Goal: Transaction & Acquisition: Purchase product/service

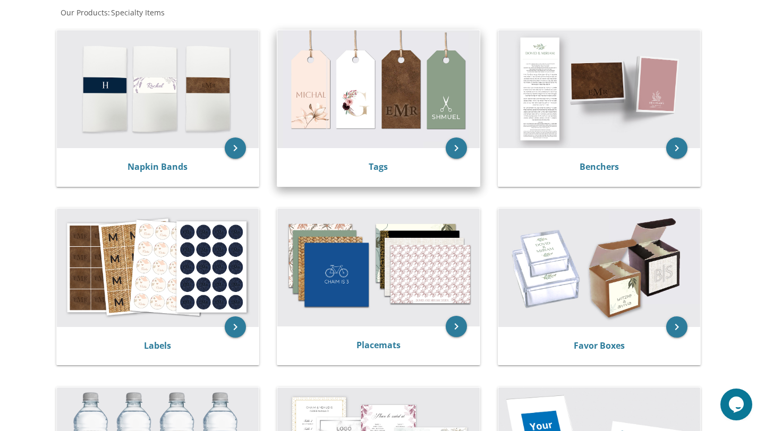
scroll to position [213, 0]
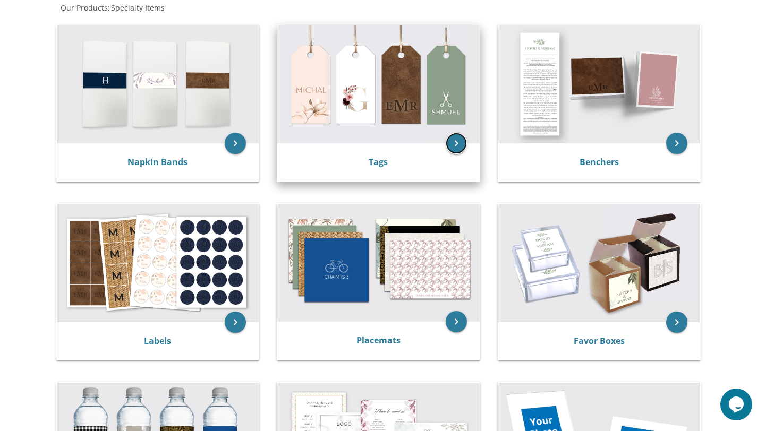
click at [456, 146] on icon "keyboard_arrow_right" at bounding box center [456, 143] width 21 height 21
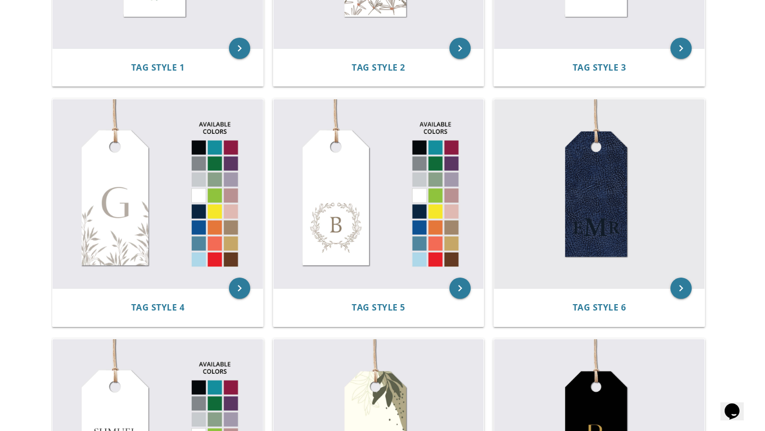
scroll to position [386, 0]
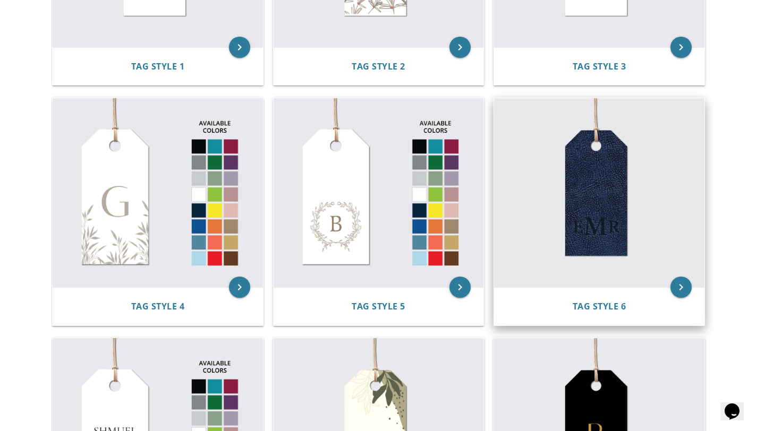
click at [592, 207] on img at bounding box center [599, 192] width 210 height 189
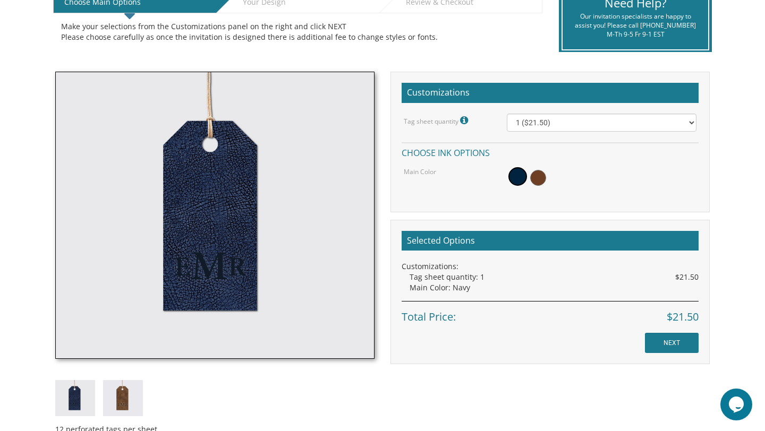
scroll to position [250, 0]
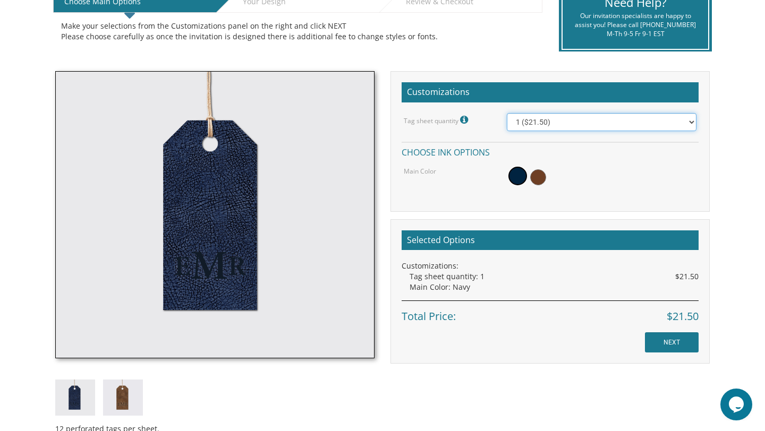
click at [567, 118] on select "1 ($21.50) 2 ($25.00) 3 ($28.50) 4 ($32.00) 5 ($35.50) 6 ($39.00) 7 ($42.50) 8 …" at bounding box center [602, 122] width 190 height 18
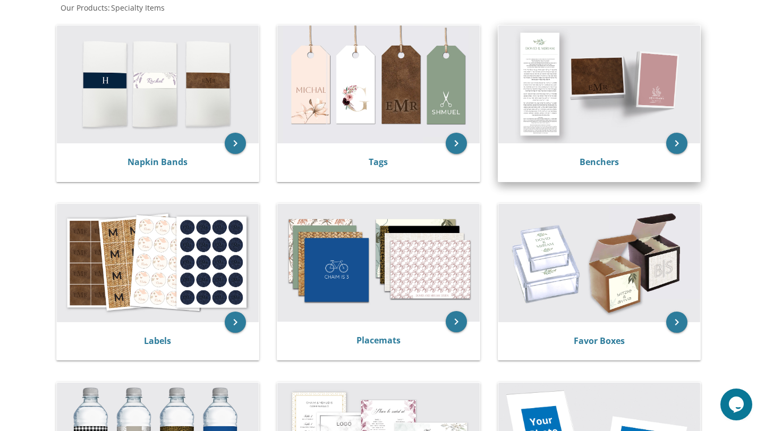
click at [591, 129] on img at bounding box center [599, 85] width 202 height 118
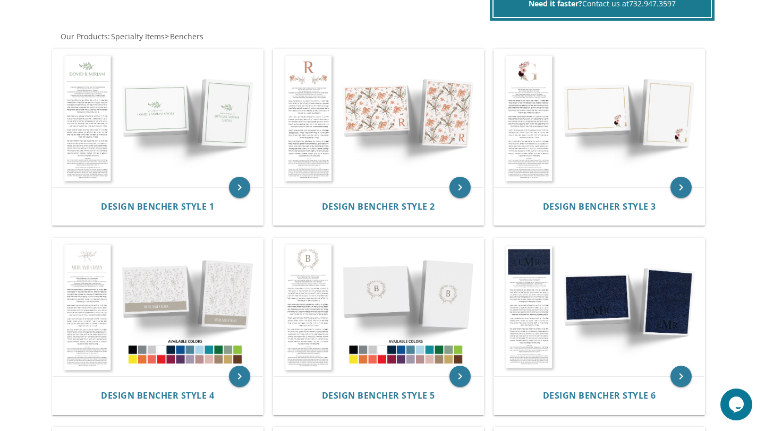
scroll to position [194, 0]
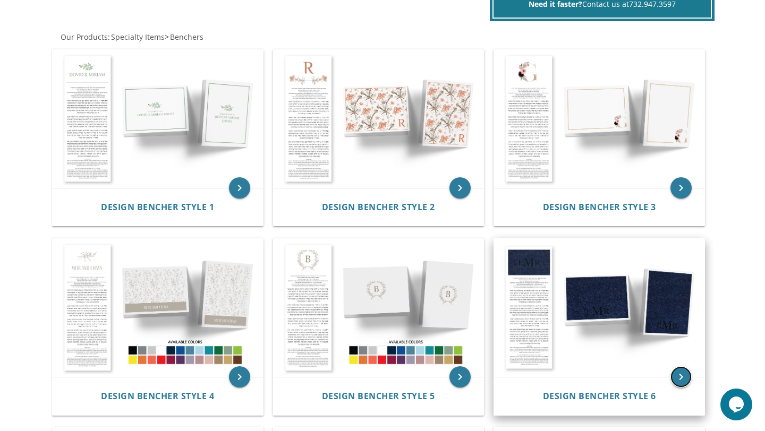
click at [680, 373] on icon "keyboard_arrow_right" at bounding box center [681, 377] width 21 height 21
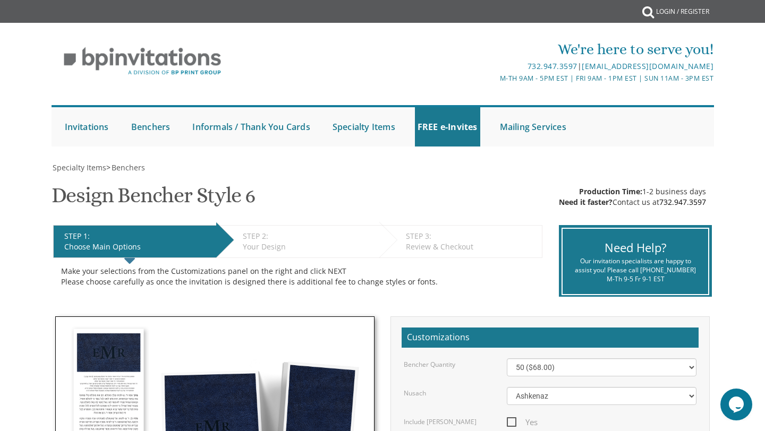
click at [271, 243] on div "Your Design" at bounding box center [308, 247] width 131 height 11
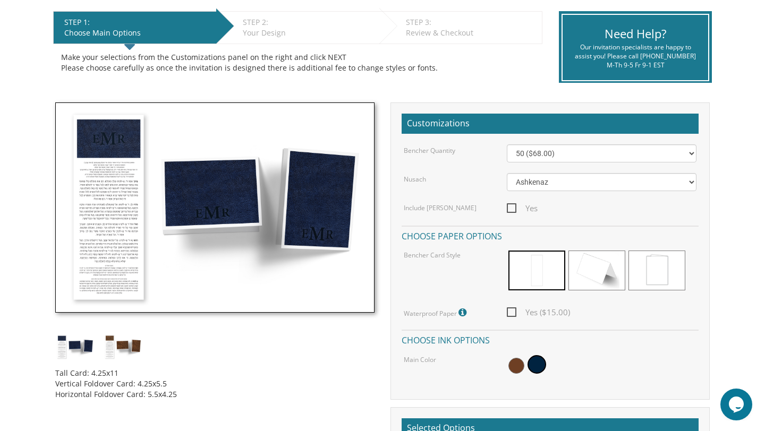
scroll to position [215, 0]
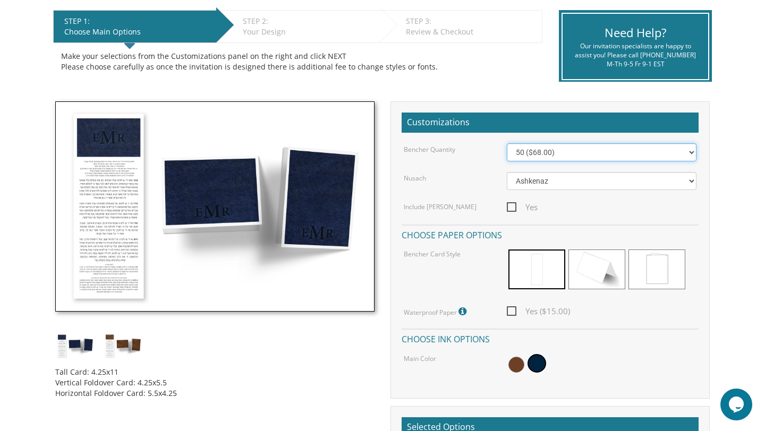
click at [548, 151] on select "50 ($68.00) 60 ($74.80) 70 ($81.60) 80 ($88.40) 90 ($95.20) 100 ($102.00) 125 (…" at bounding box center [602, 152] width 190 height 18
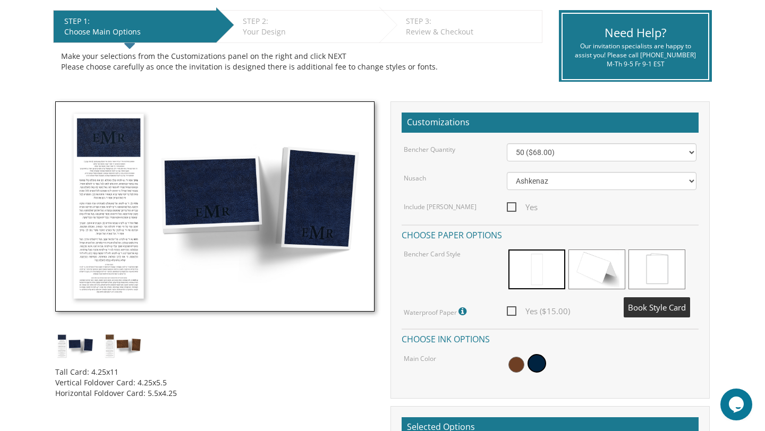
click at [641, 265] on span at bounding box center [657, 270] width 57 height 40
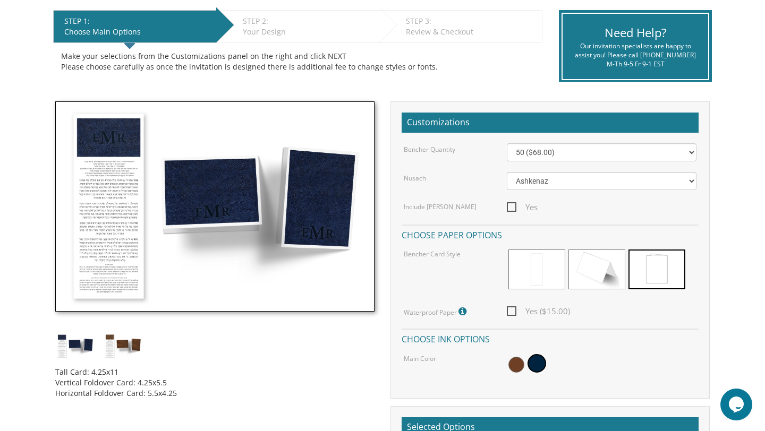
click at [511, 313] on span "Yes ($15.00)" at bounding box center [538, 311] width 63 height 13
click at [511, 313] on input "Yes ($15.00)" at bounding box center [510, 310] width 7 height 7
checkbox input "true"
click at [550, 158] on select "50 ($68.00) 60 ($74.80) 70 ($81.60) 80 ($88.40) 90 ($95.20) 100 ($102.00) 125 (…" at bounding box center [602, 152] width 190 height 18
select select "225"
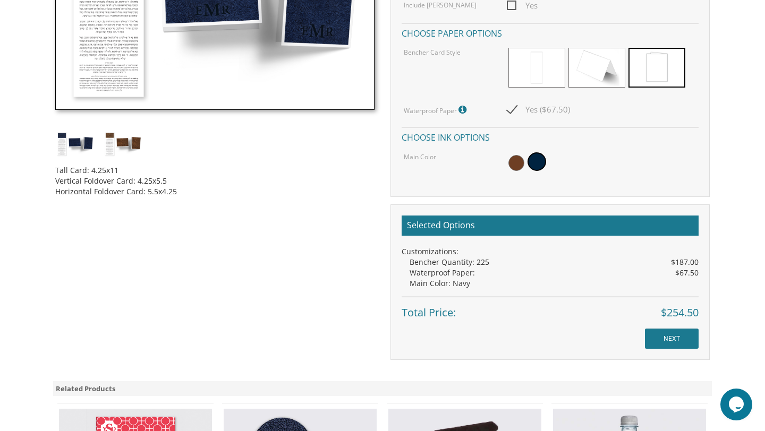
scroll to position [418, 0]
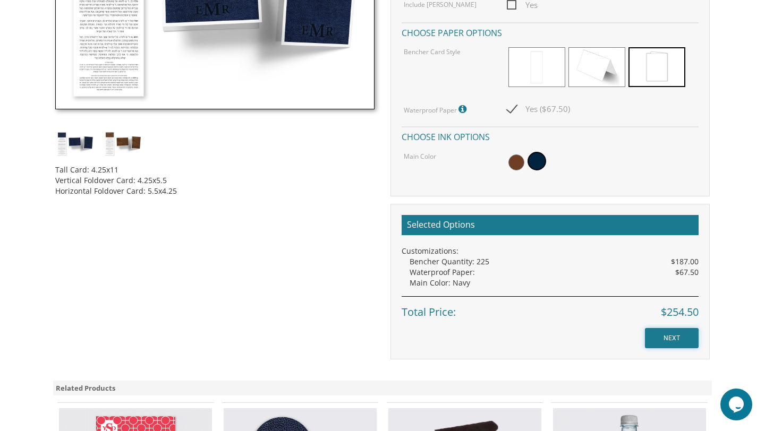
click at [680, 340] on input "NEXT" at bounding box center [672, 338] width 54 height 20
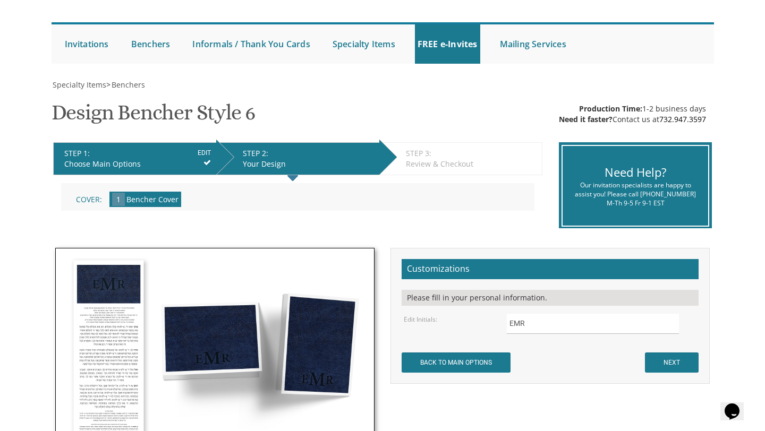
scroll to position [144, 0]
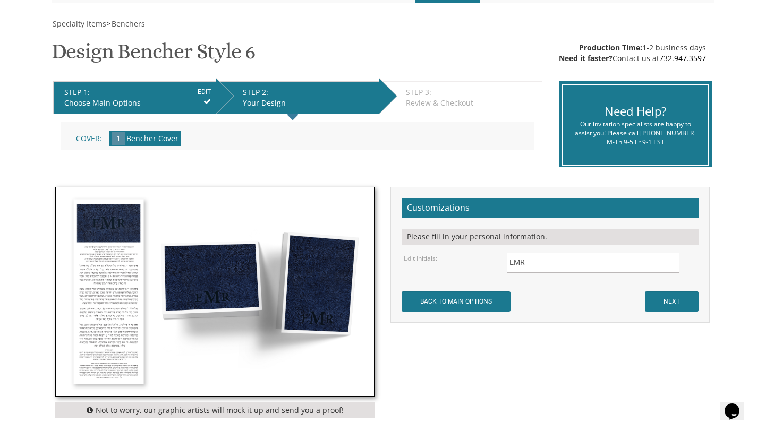
click at [538, 260] on input "EMR" at bounding box center [593, 263] width 173 height 21
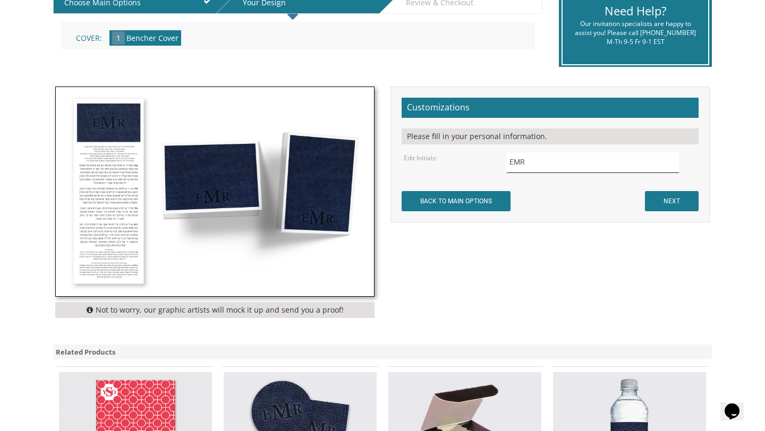
scroll to position [249, 0]
